Goal: Navigation & Orientation: Find specific page/section

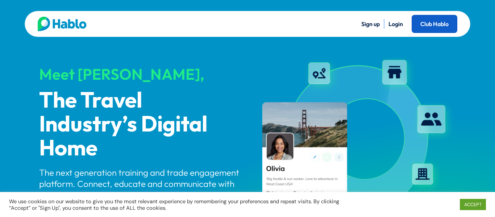
click at [439, 25] on link "Club Hablo" at bounding box center [434, 24] width 46 height 18
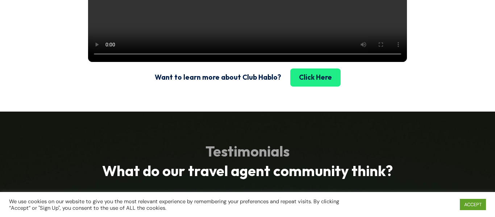
scroll to position [1131, 0]
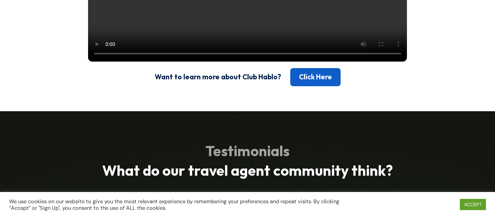
click at [316, 86] on link "Click Here" at bounding box center [315, 77] width 50 height 18
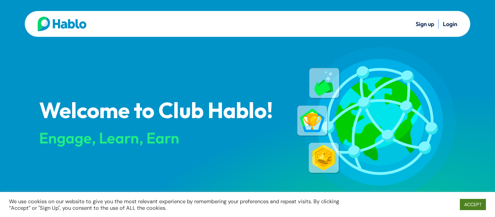
click at [470, 205] on link "ACCEPT" at bounding box center [472, 204] width 26 height 11
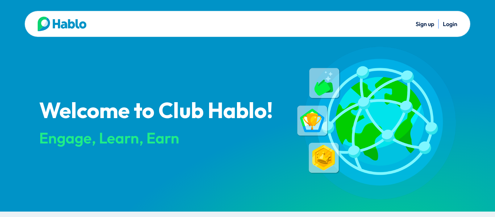
click at [453, 24] on link "Login" at bounding box center [449, 23] width 14 height 7
